Goal: Information Seeking & Learning: Learn about a topic

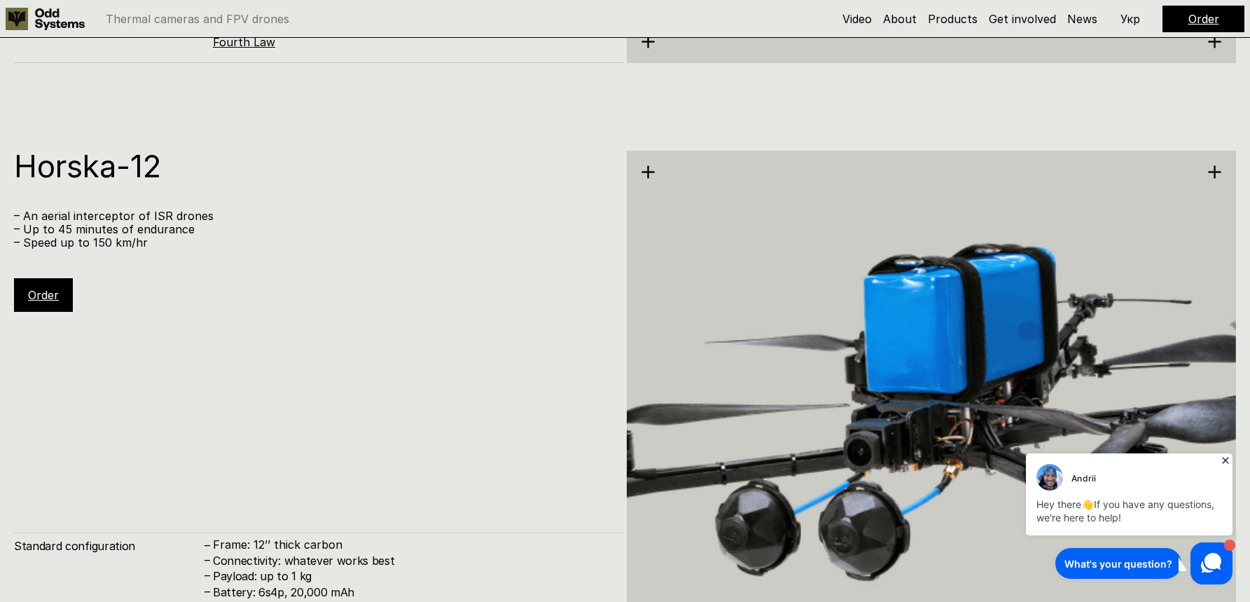
scroll to position [6815, 0]
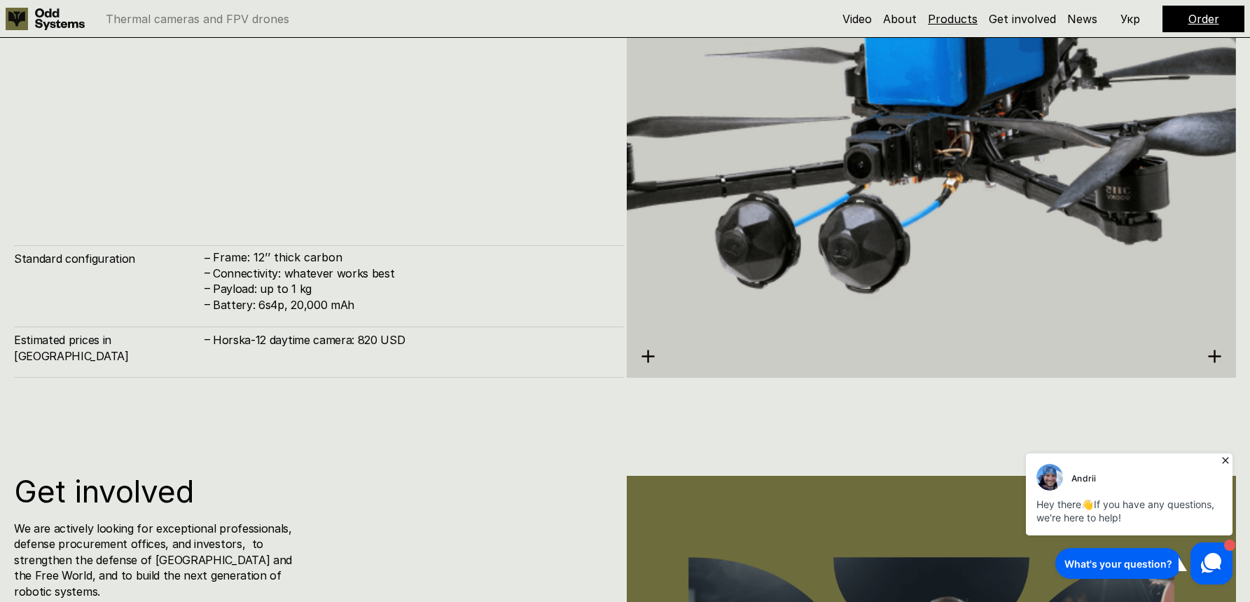
click at [953, 24] on link "Products" at bounding box center [953, 19] width 50 height 14
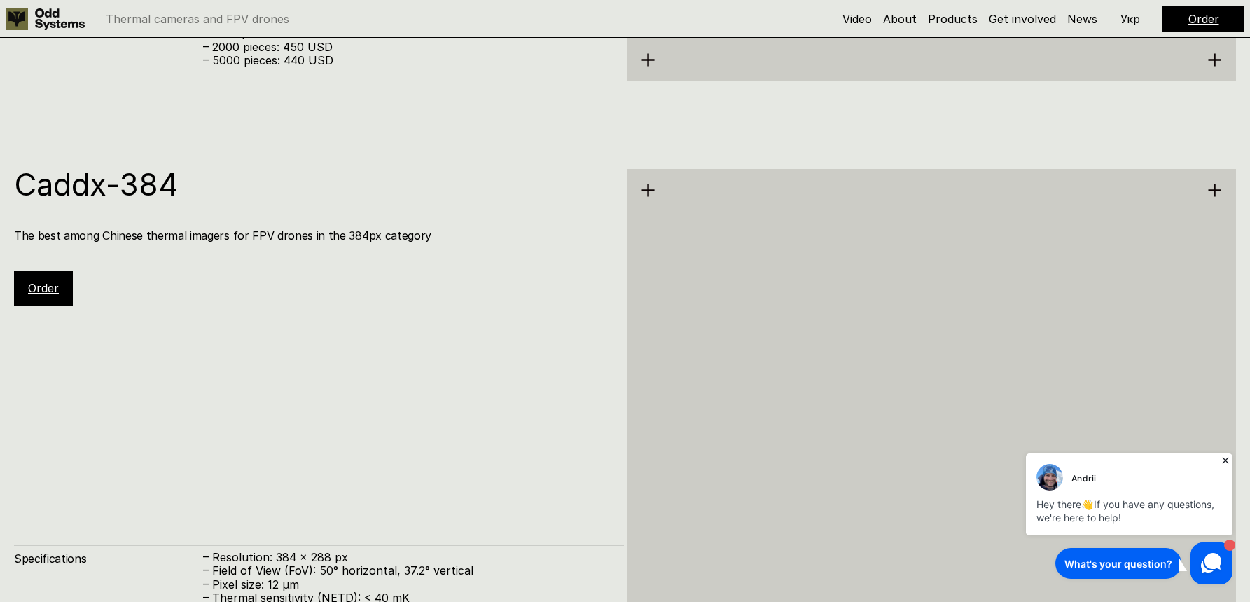
scroll to position [2902, 0]
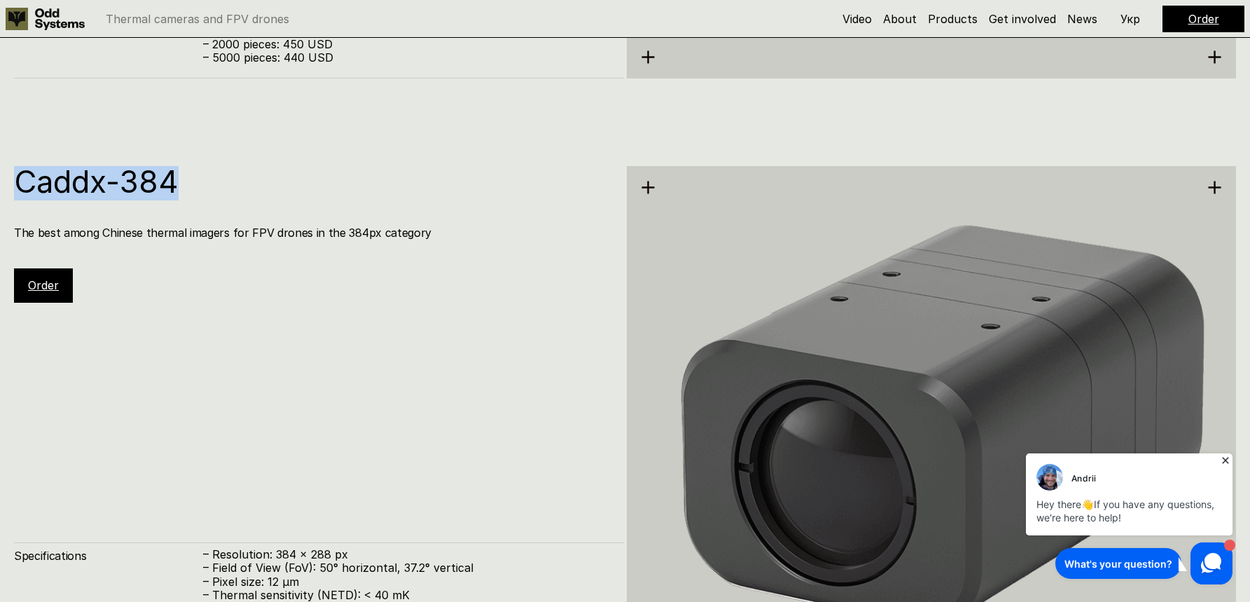
drag, startPoint x: 186, startPoint y: 180, endPoint x: 14, endPoint y: 190, distance: 171.9
click at [14, 190] on h1 "Caddx-384" at bounding box center [312, 181] width 596 height 31
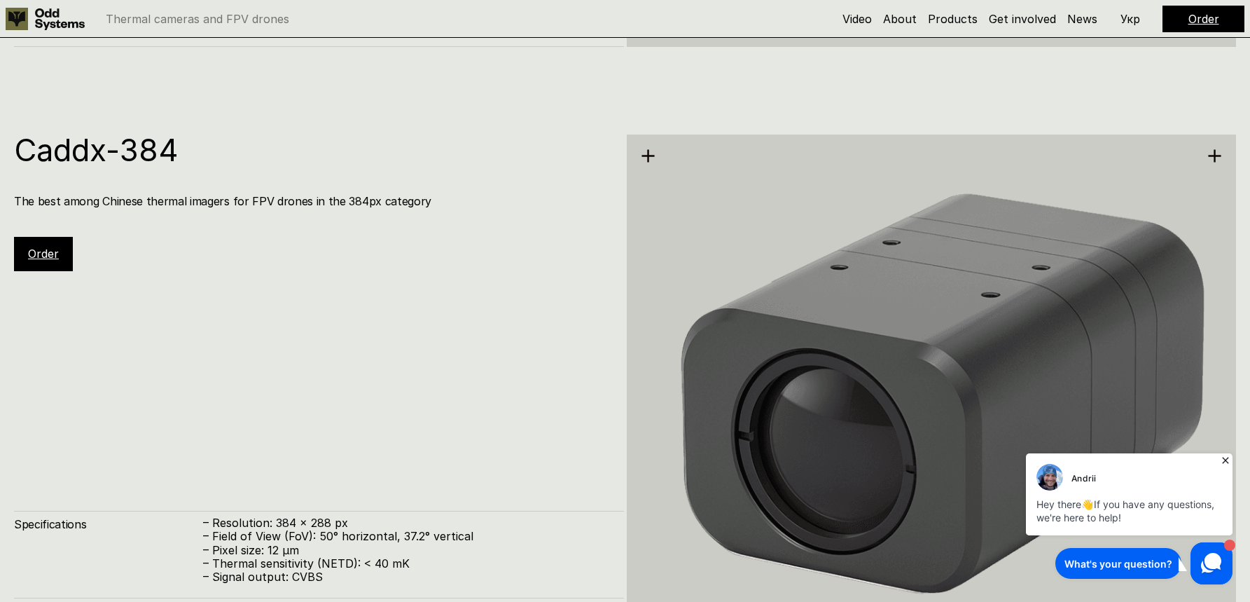
click at [464, 313] on div "Caddx-384 The best among Chinese thermal imagers for FPV drones in the 384px ca…" at bounding box center [319, 391] width 610 height 514
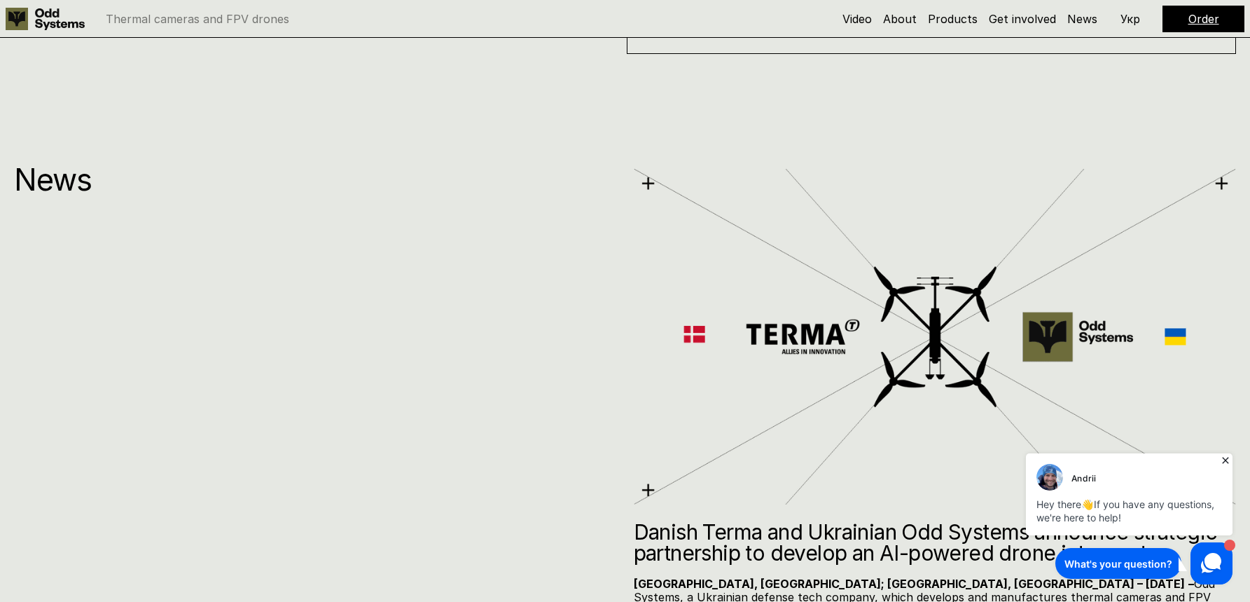
scroll to position [7971, 0]
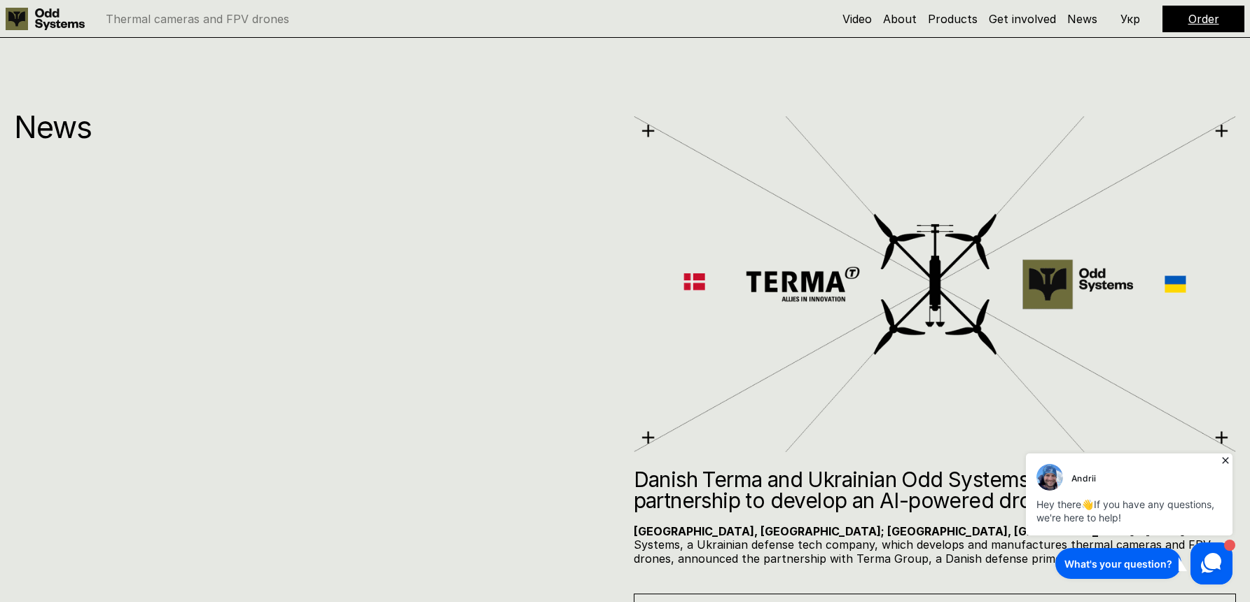
click at [813, 290] on img at bounding box center [935, 284] width 603 height 342
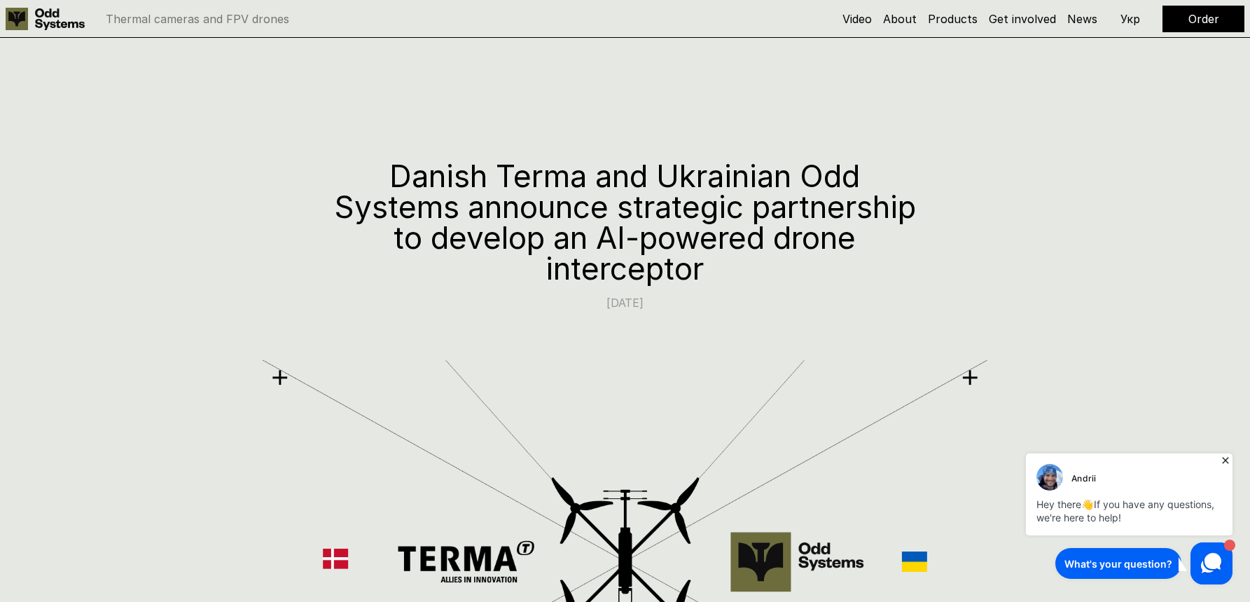
click at [870, 11] on h5 "Video" at bounding box center [857, 18] width 29 height 15
click at [869, 18] on link "Video" at bounding box center [857, 19] width 29 height 14
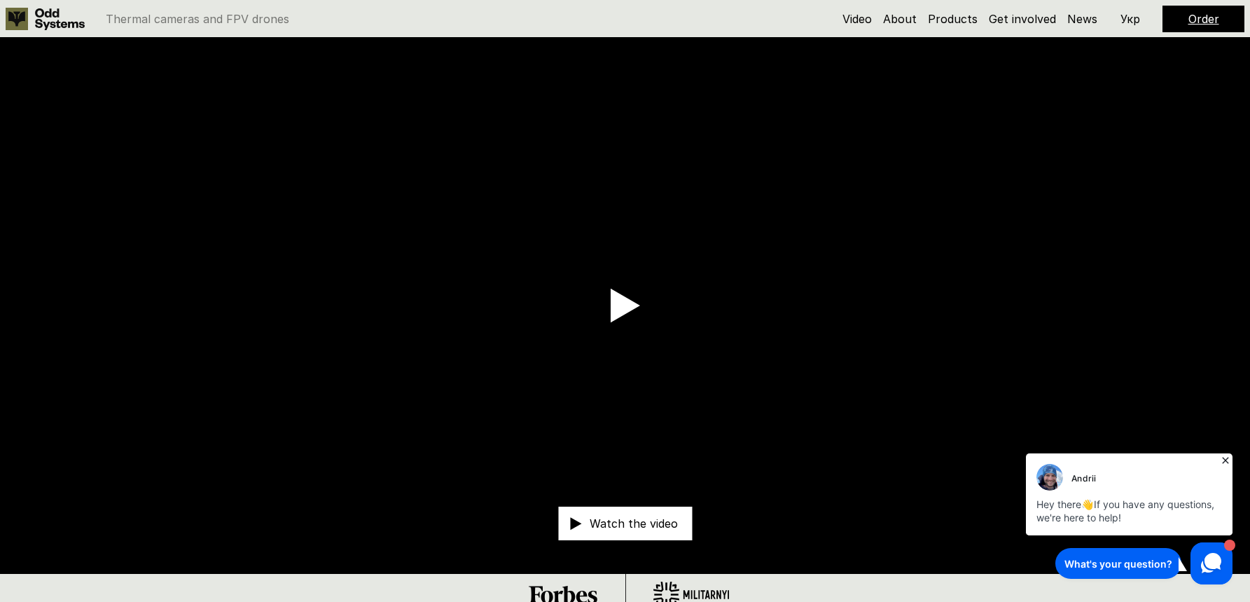
scroll to position [39, 0]
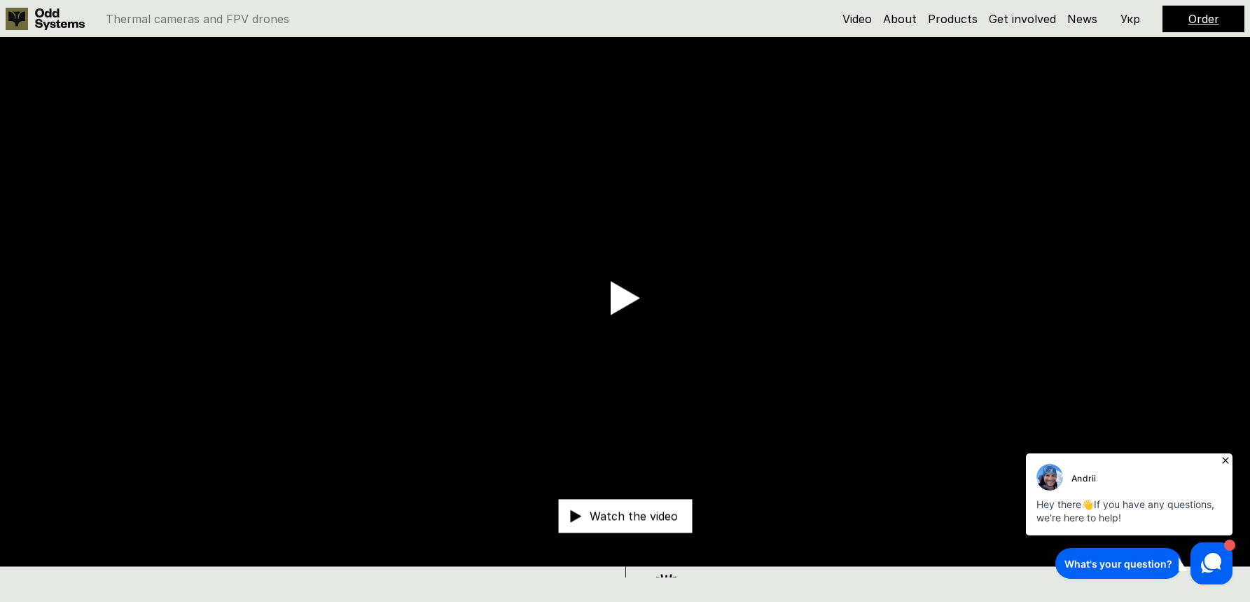
click at [640, 291] on video at bounding box center [625, 299] width 1250 height 536
click at [632, 296] on use at bounding box center [625, 299] width 29 height 34
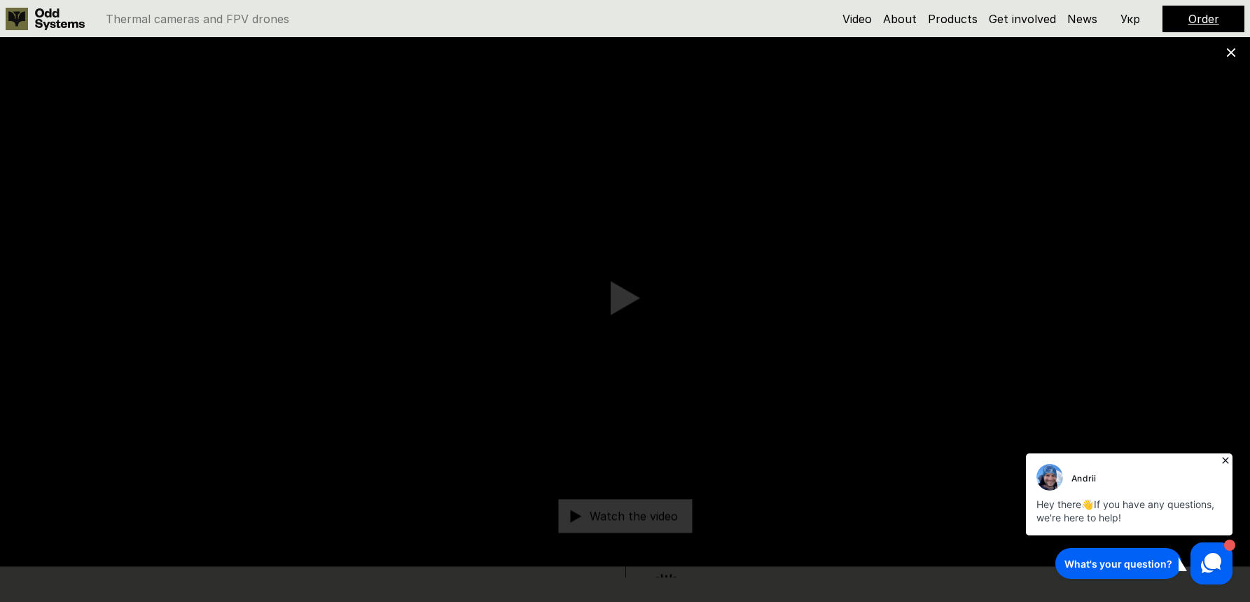
click at [1229, 52] on icon at bounding box center [1232, 53] width 10 height 10
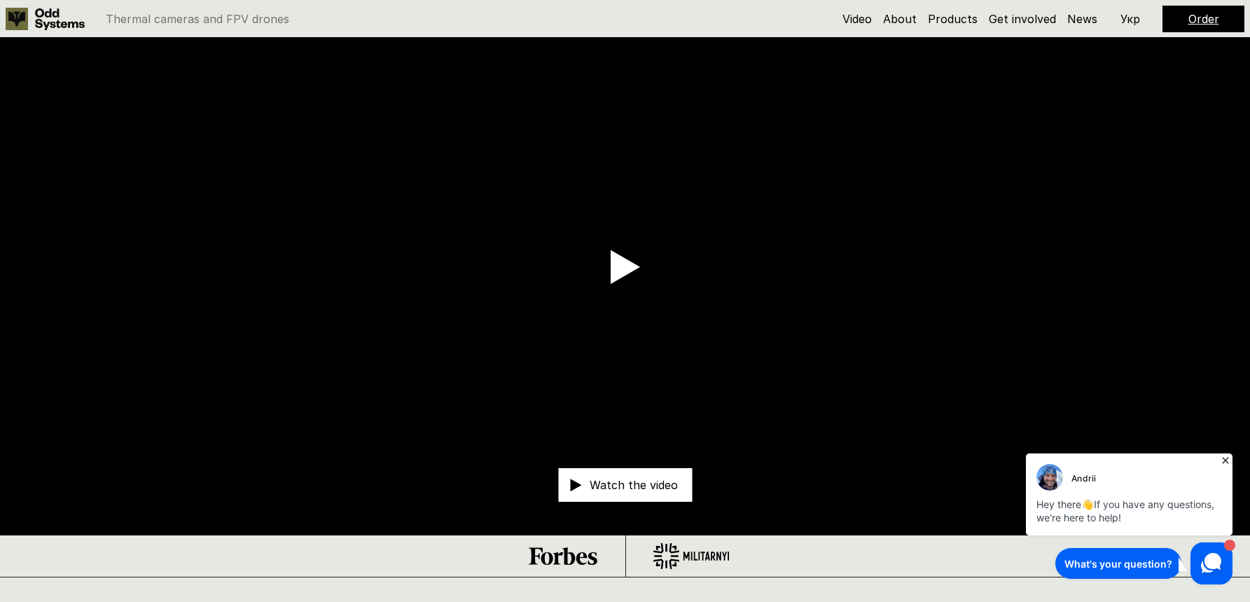
scroll to position [0, 0]
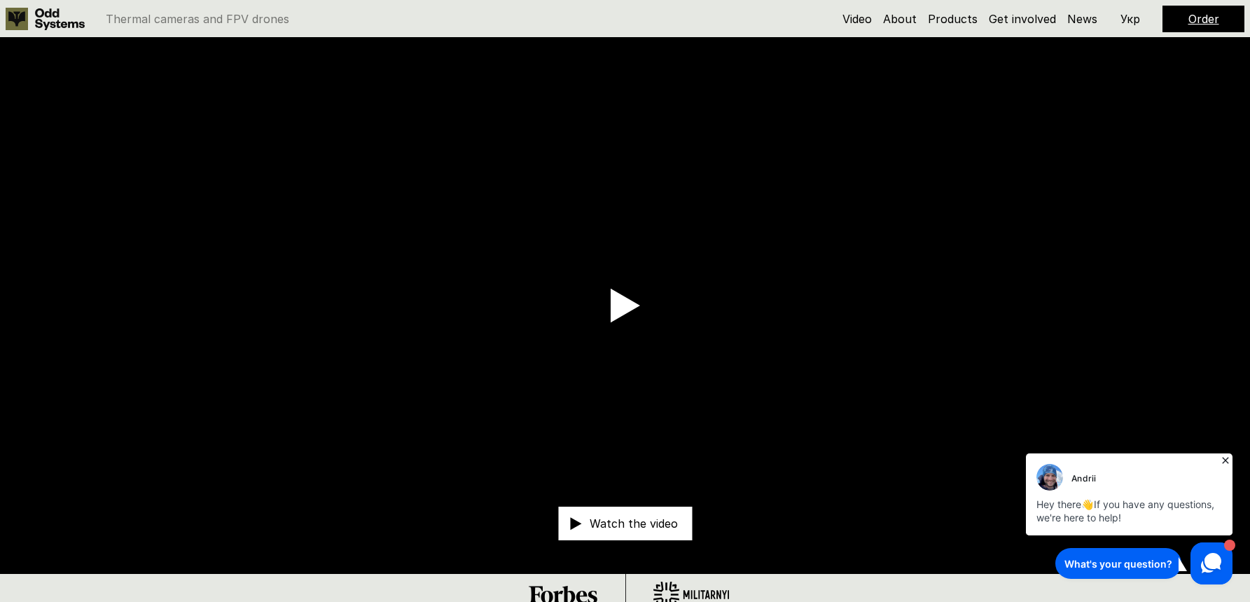
click at [64, 13] on icon at bounding box center [60, 19] width 50 height 22
click at [910, 18] on link "About" at bounding box center [900, 19] width 34 height 14
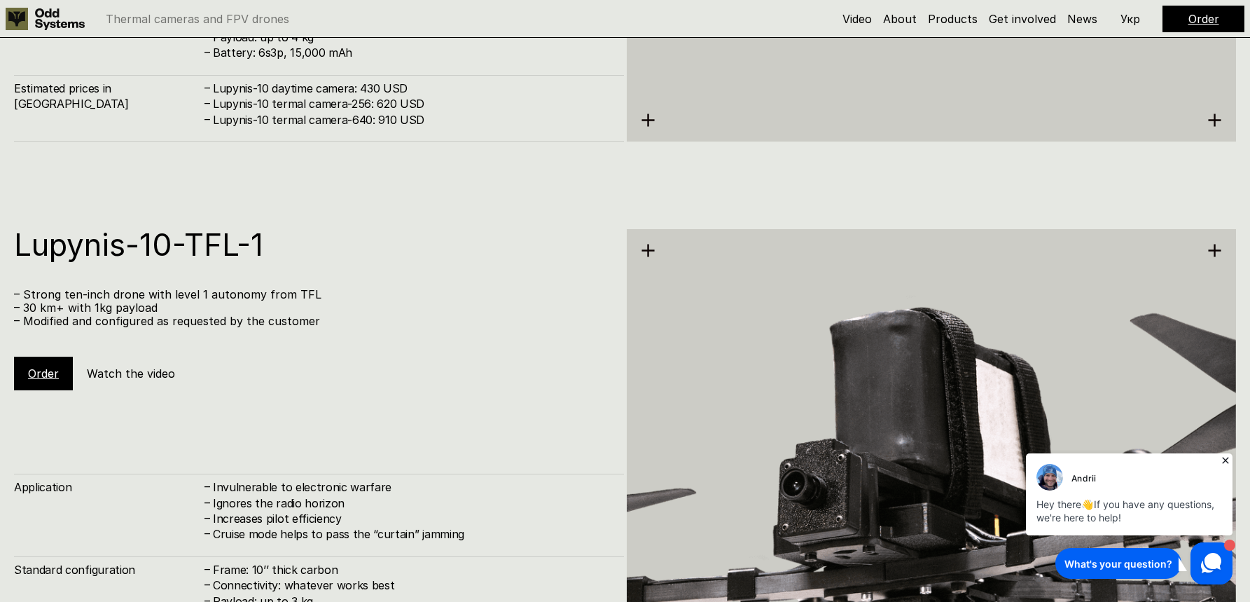
scroll to position [5888, 0]
